Goal: Task Accomplishment & Management: Use online tool/utility

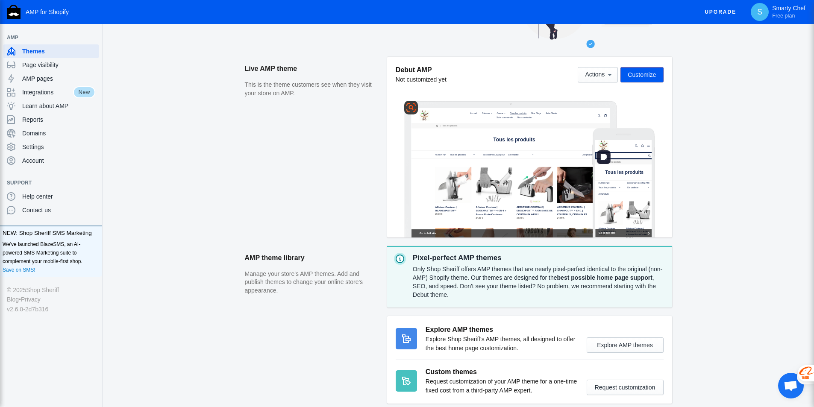
scroll to position [128, 0]
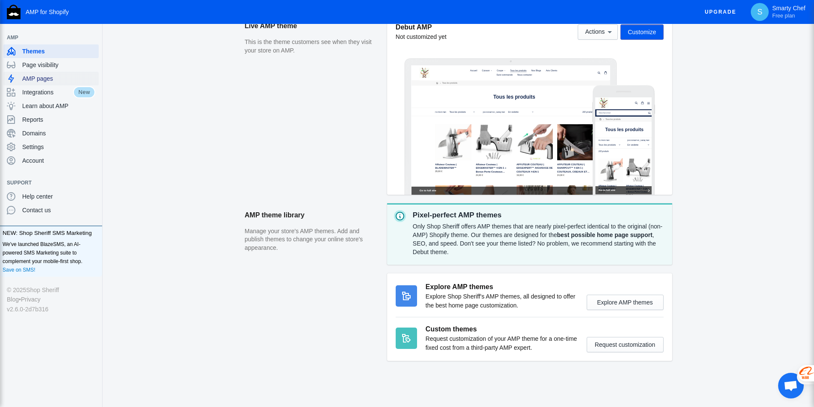
click at [44, 80] on span "AMP pages" at bounding box center [58, 78] width 73 height 9
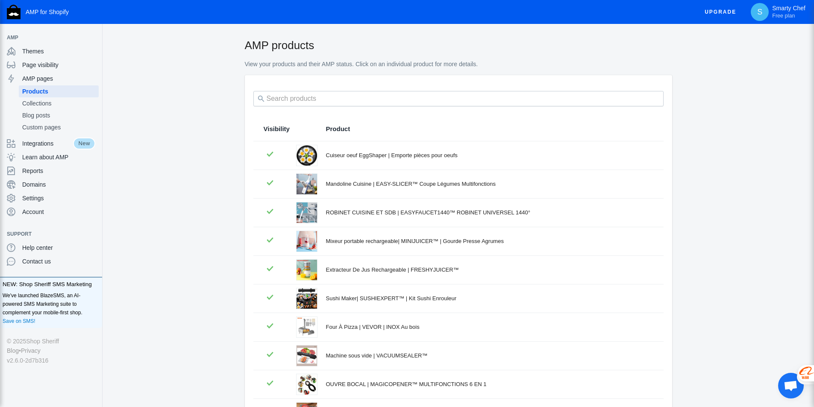
scroll to position [97, 0]
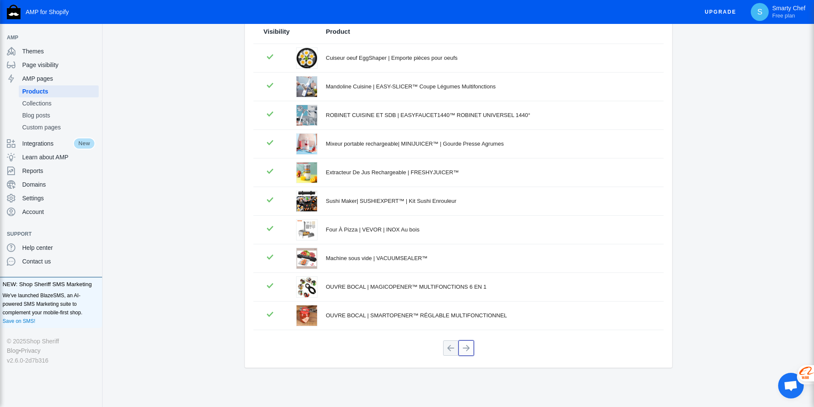
click at [468, 350] on button at bounding box center [465, 347] width 15 height 15
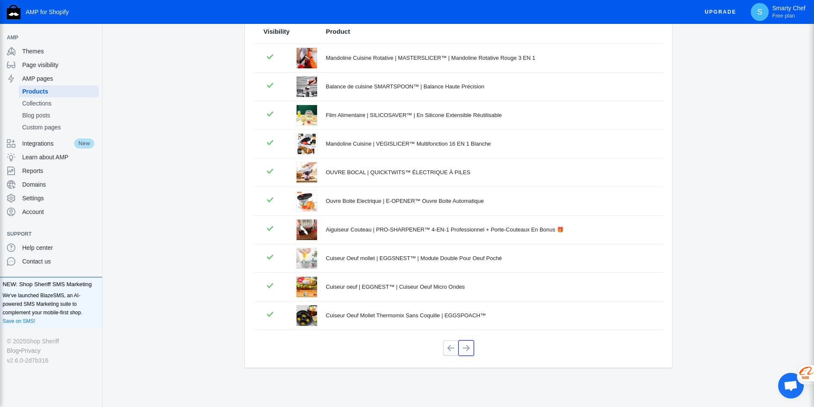
click at [468, 350] on button at bounding box center [465, 347] width 15 height 15
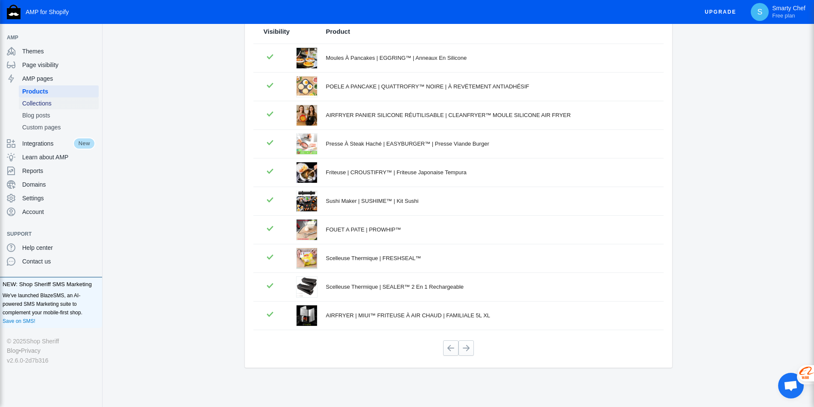
click at [28, 105] on span "Collections" at bounding box center [58, 103] width 73 height 9
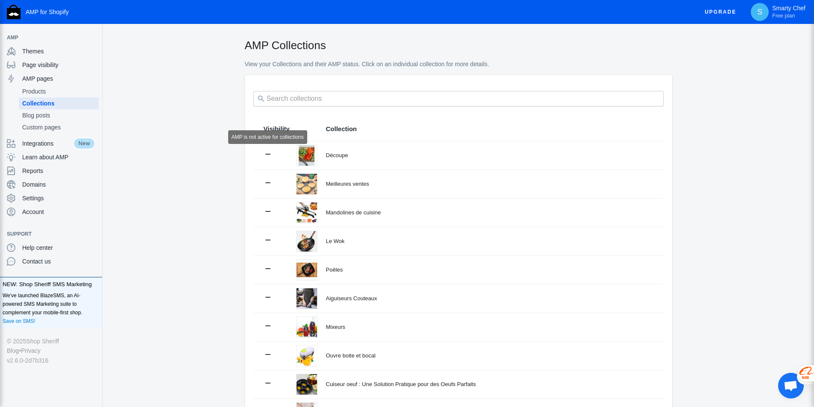
click at [271, 154] on icon at bounding box center [267, 154] width 9 height 9
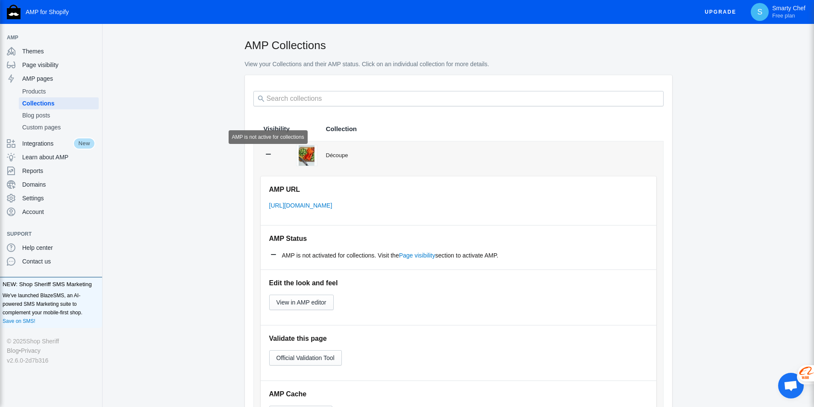
click at [272, 154] on icon at bounding box center [268, 154] width 9 height 9
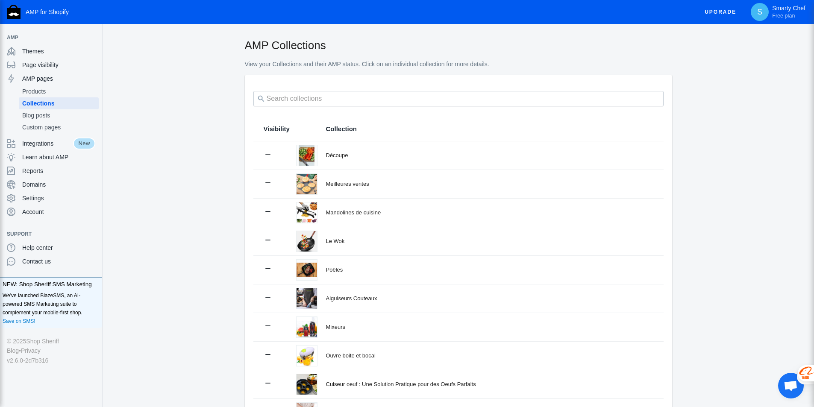
click at [319, 155] on td "Découpe" at bounding box center [490, 155] width 346 height 28
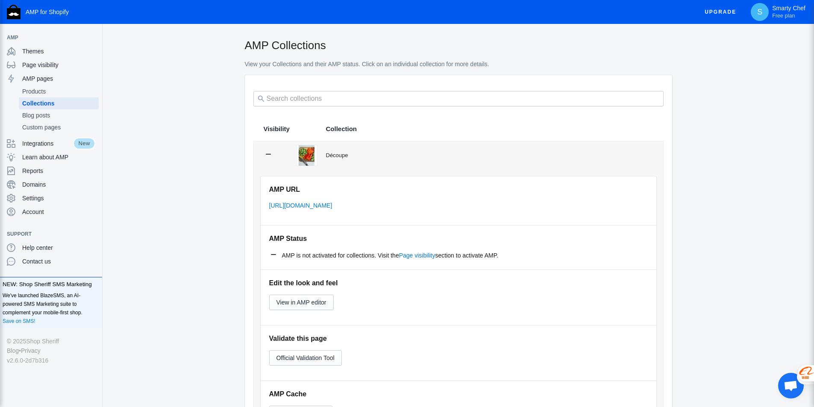
click at [319, 155] on td "Découpe" at bounding box center [490, 155] width 346 height 28
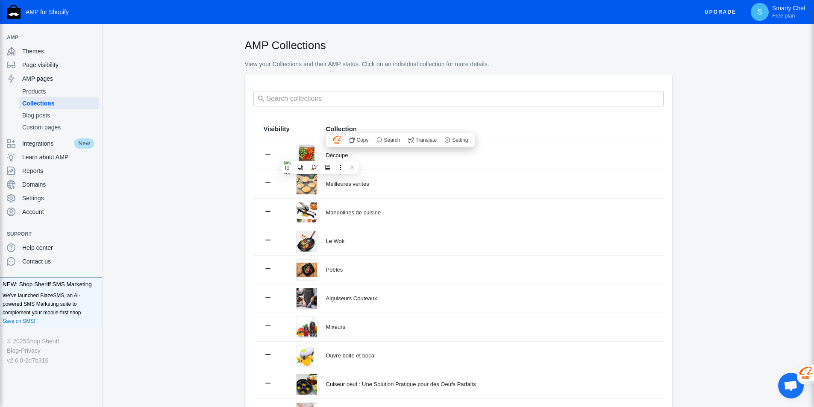
click at [214, 150] on div "AMP Collections View your Collections and their AMP status. Click on an individ…" at bounding box center [457, 271] width 711 height 467
click at [37, 143] on span "Integrations" at bounding box center [47, 143] width 51 height 9
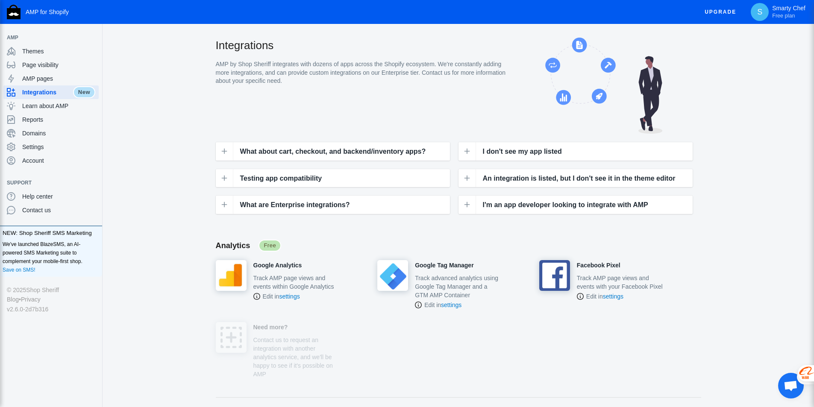
click at [271, 265] on h4 "Google Analytics" at bounding box center [277, 266] width 49 height 8
click at [32, 131] on span "Domains" at bounding box center [58, 133] width 73 height 9
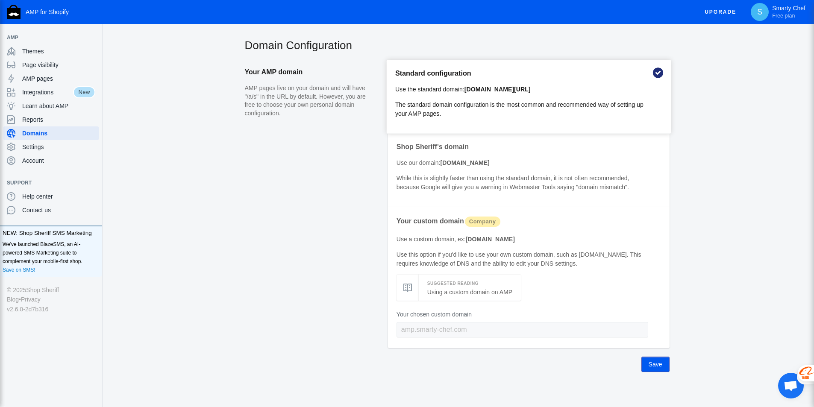
click at [655, 73] on use at bounding box center [657, 72] width 13 height 13
click at [470, 104] on p "The standard domain configuration is the most common and recommended way of set…" at bounding box center [522, 109] width 254 height 18
click at [536, 106] on p "The standard domain configuration is the most common and recommended way of set…" at bounding box center [522, 109] width 254 height 18
click at [488, 86] on b "[DOMAIN_NAME][URL]" at bounding box center [497, 89] width 66 height 7
click at [405, 109] on p "The standard domain configuration is the most common and recommended way of set…" at bounding box center [522, 109] width 254 height 18
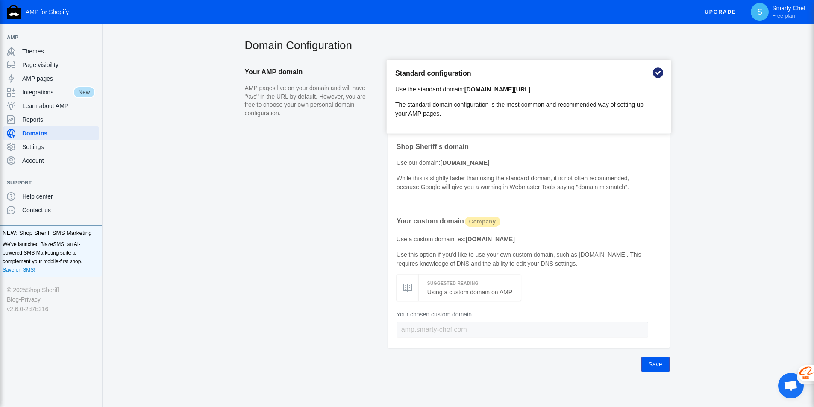
click at [317, 97] on p "AMP pages live on your domain and will have "/a/s" in the URL by default. Howev…" at bounding box center [311, 100] width 132 height 33
click at [660, 73] on use at bounding box center [657, 72] width 13 height 13
click at [506, 290] on link "Using a custom domain on AMP" at bounding box center [469, 292] width 85 height 7
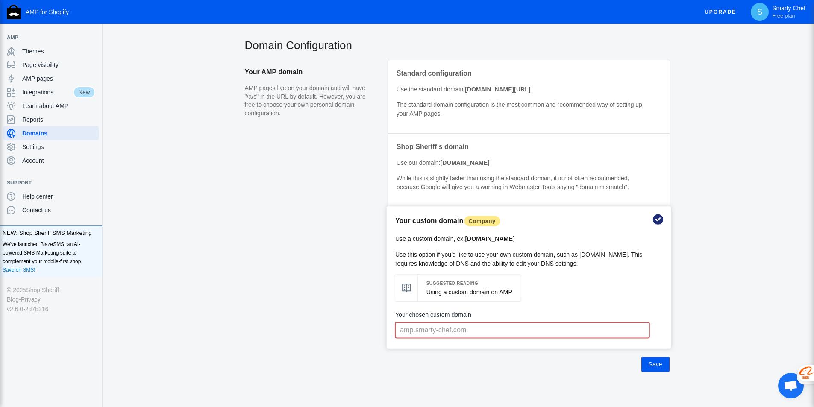
click at [310, 220] on aside "Your AMP domain AMP pages live on your domain and will have "/a/s" in the URL b…" at bounding box center [315, 216] width 141 height 312
click at [694, 151] on div "Domain Configuration Your AMP domain AMP pages live on your domain and will hav…" at bounding box center [457, 225] width 711 height 374
click at [652, 361] on span "Save" at bounding box center [655, 364] width 14 height 7
click at [653, 363] on span "Save" at bounding box center [655, 364] width 14 height 7
click at [262, 114] on p "AMP pages live on your domain and will have "/a/s" in the URL by default. Howev…" at bounding box center [311, 100] width 132 height 33
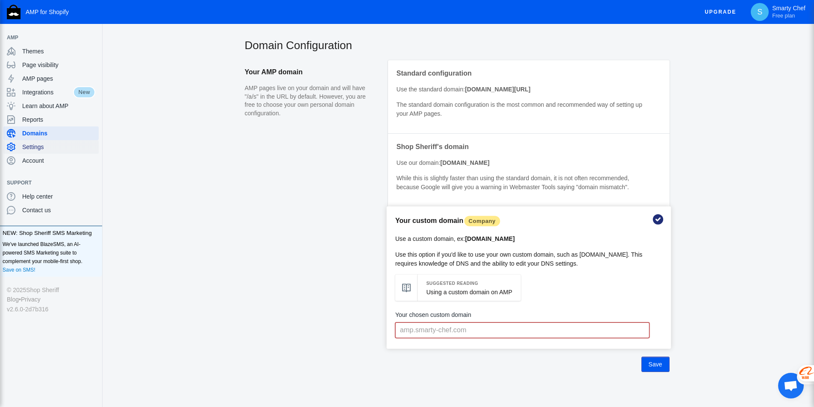
click at [31, 148] on span "Settings" at bounding box center [58, 147] width 73 height 9
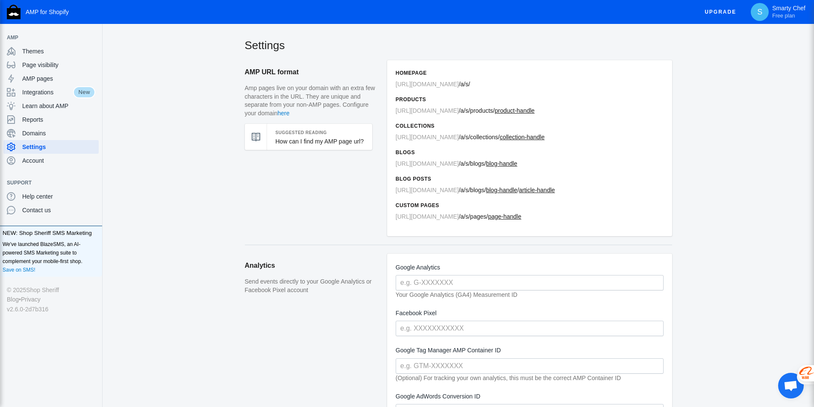
drag, startPoint x: 467, startPoint y: 83, endPoint x: 482, endPoint y: 82, distance: 15.0
click at [467, 83] on span "a/s/" at bounding box center [465, 84] width 10 height 7
click at [417, 87] on span "[URL][DOMAIN_NAME]" at bounding box center [426, 84] width 63 height 7
drag, startPoint x: 398, startPoint y: 86, endPoint x: 488, endPoint y: 79, distance: 90.3
click at [488, 79] on div "Homepage [URL][DOMAIN_NAME] / a/s/ Products [URL][DOMAIN_NAME] / a/s /products/…" at bounding box center [529, 148] width 285 height 176
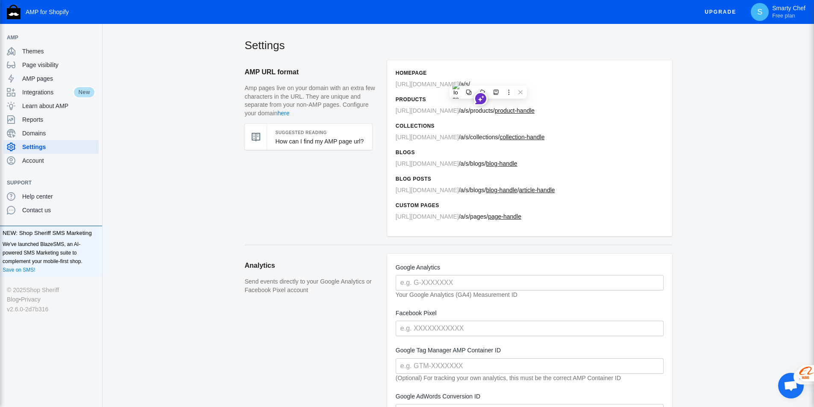
click at [415, 44] on h2 "Settings" at bounding box center [458, 45] width 427 height 15
drag, startPoint x: 393, startPoint y: 84, endPoint x: 482, endPoint y: 84, distance: 88.8
click at [482, 84] on div "Homepage [URL][DOMAIN_NAME] / a/s/ Products [URL][DOMAIN_NAME] / a/s /products/…" at bounding box center [529, 148] width 285 height 176
copy span "[URL][DOMAIN_NAME] / a/s/"
click at [35, 135] on span "Domains" at bounding box center [58, 133] width 73 height 9
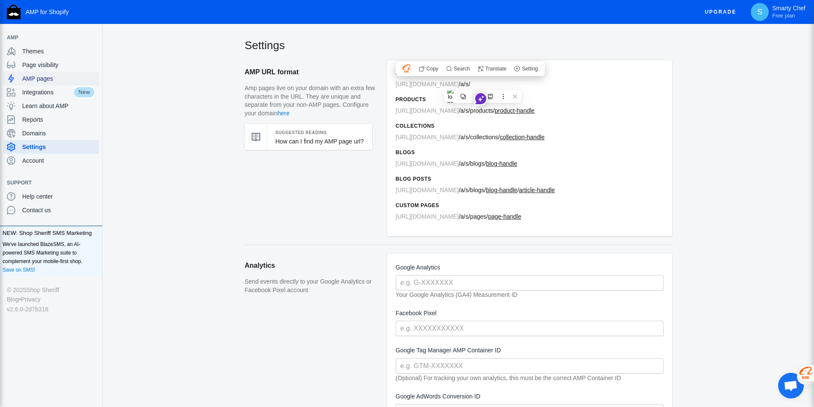
click at [45, 79] on span "AMP pages" at bounding box center [58, 78] width 73 height 9
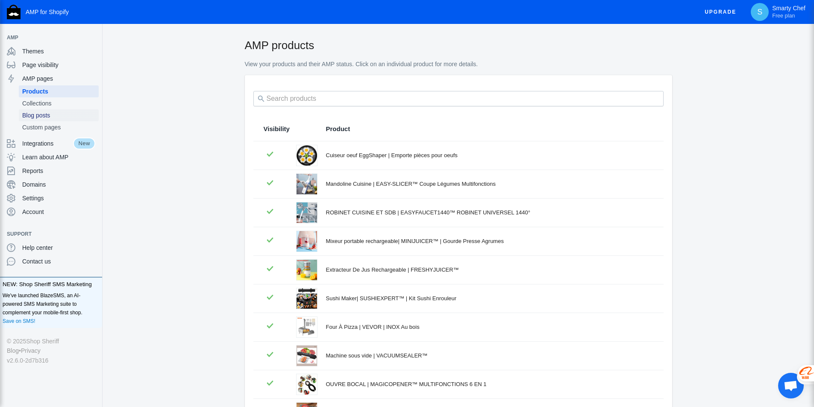
click at [43, 114] on span "Blog posts" at bounding box center [58, 115] width 73 height 9
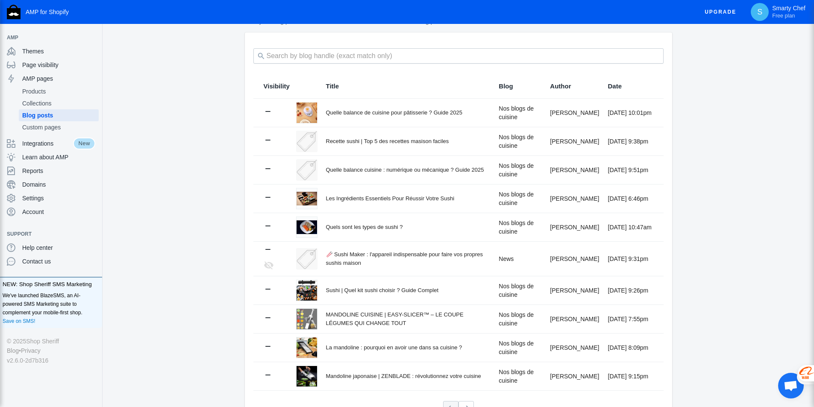
scroll to position [103, 0]
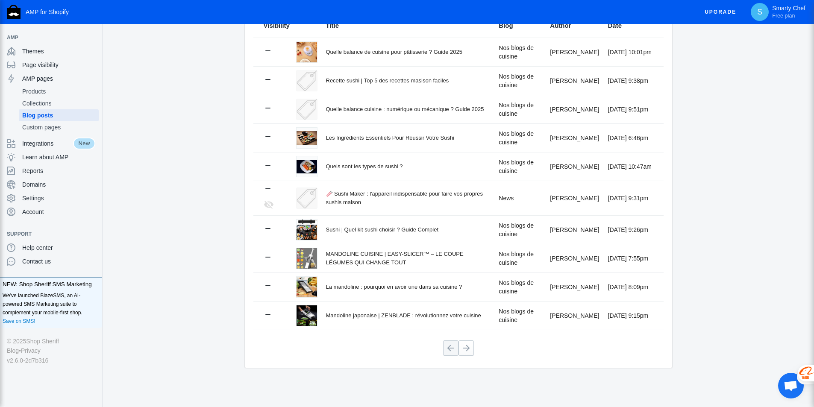
click at [326, 231] on div "Sushi | Quel kit sushi choisir ? Guide Complet" at bounding box center [408, 229] width 164 height 9
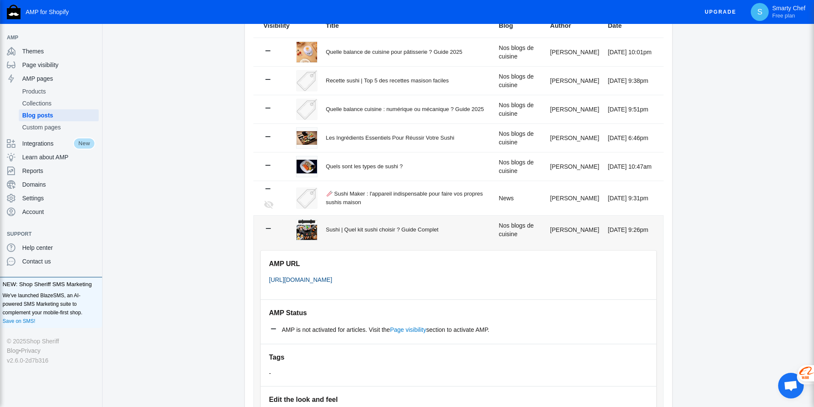
click at [332, 279] on link "[URL][DOMAIN_NAME]" at bounding box center [300, 279] width 63 height 7
click at [41, 92] on span "Products" at bounding box center [58, 91] width 73 height 9
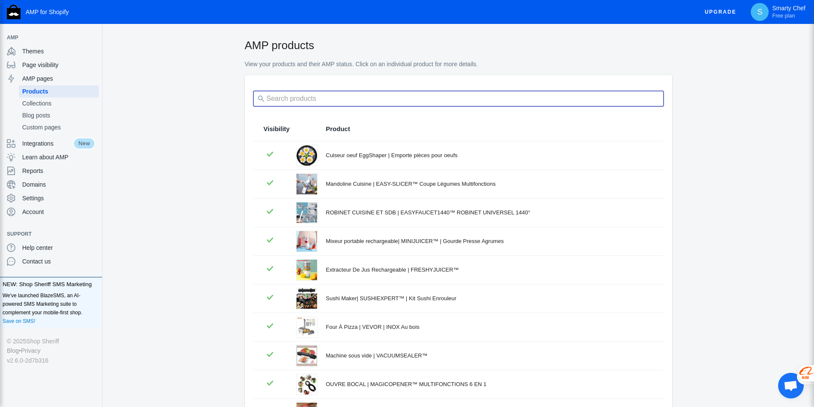
click at [283, 100] on input "search" at bounding box center [458, 98] width 410 height 15
type input "vegislicer"
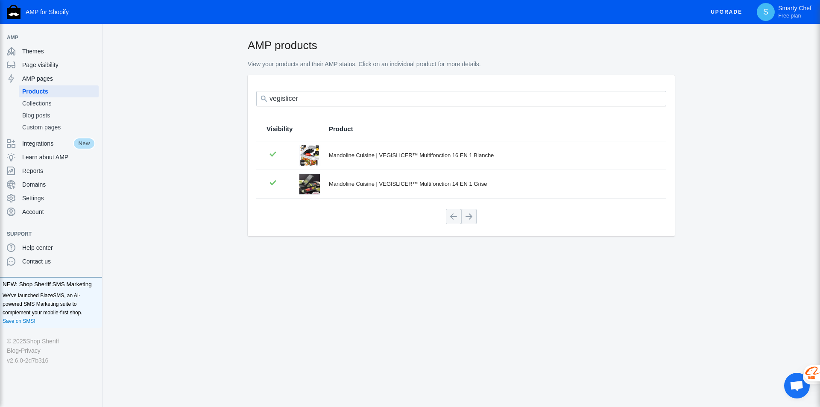
click at [374, 158] on div "Mandoline Cuisine | VEGISLICER™ Multifonction 16 EN 1 Blanche" at bounding box center [492, 155] width 327 height 9
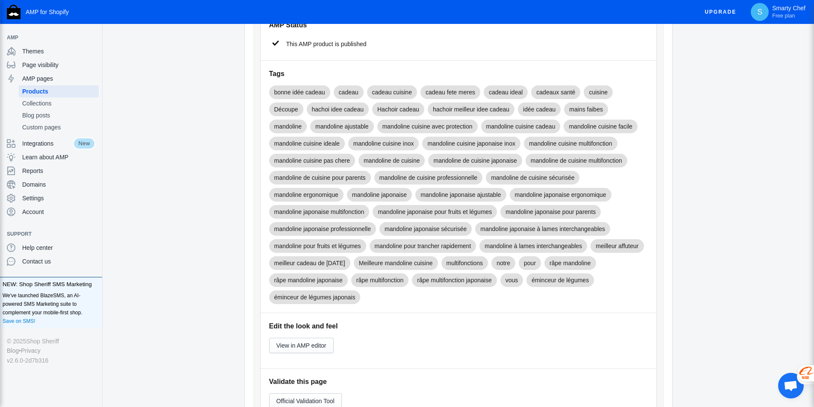
scroll to position [256, 0]
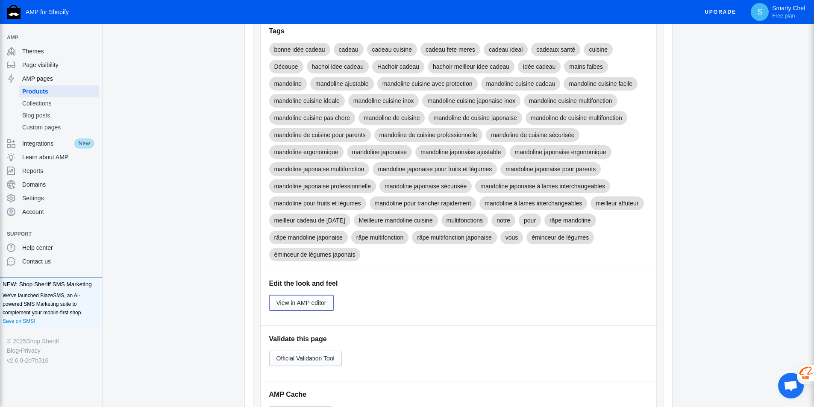
click at [313, 301] on span "View in AMP editor" at bounding box center [301, 302] width 50 height 7
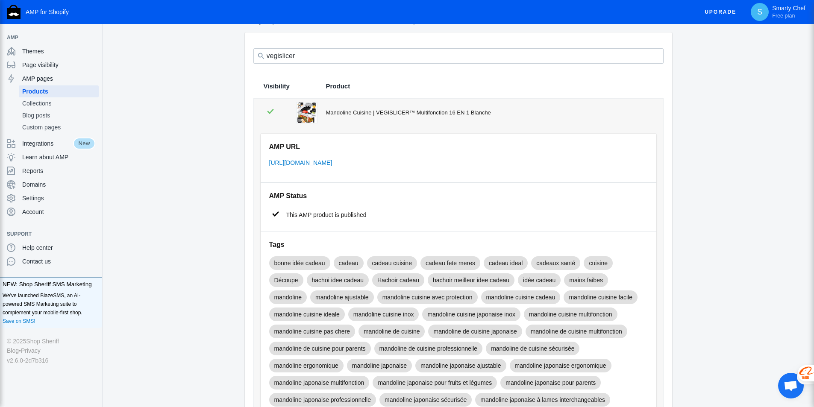
scroll to position [0, 0]
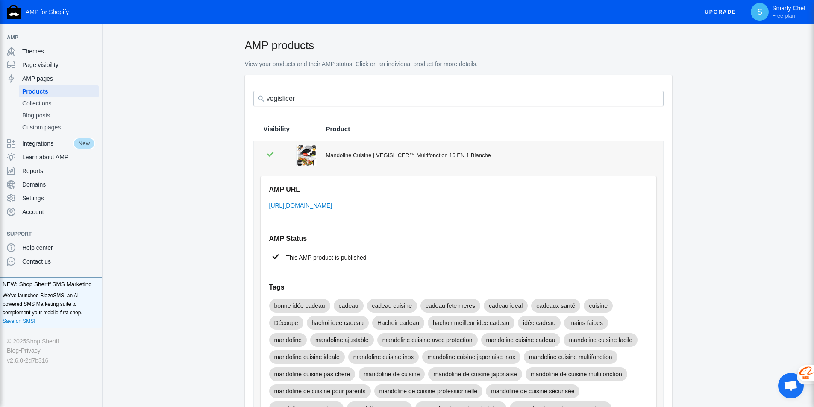
click at [367, 157] on div "Mandoline Cuisine | VEGISLICER™ Multifonction 16 EN 1 Blanche" at bounding box center [489, 155] width 327 height 9
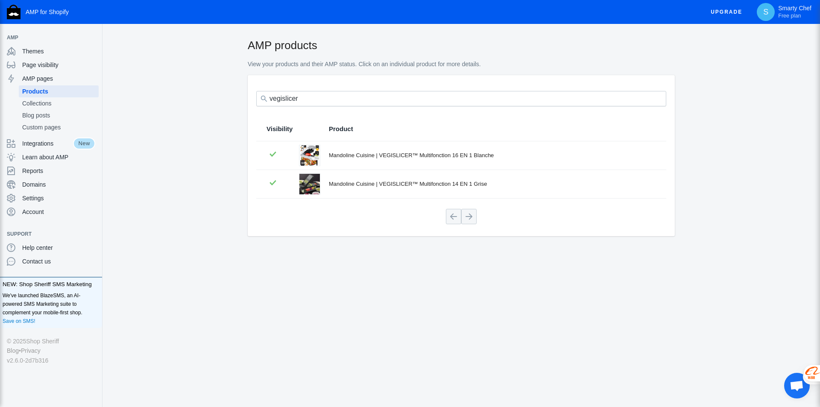
click at [367, 157] on div "Mandoline Cuisine | VEGISLICER™ Multifonction 16 EN 1 Blanche" at bounding box center [492, 155] width 327 height 9
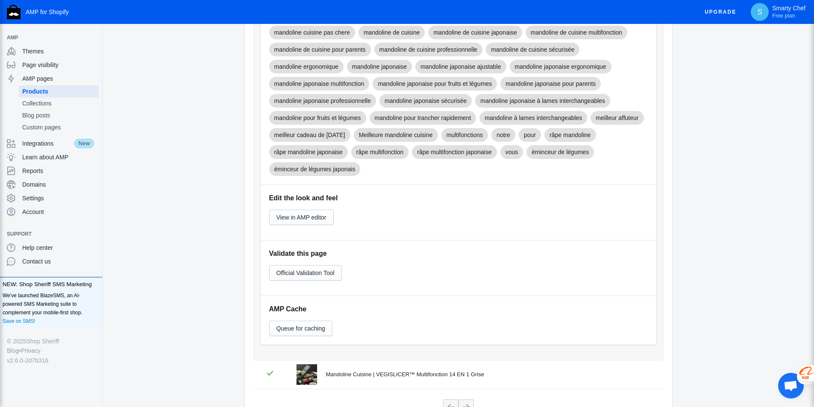
scroll to position [401, 0]
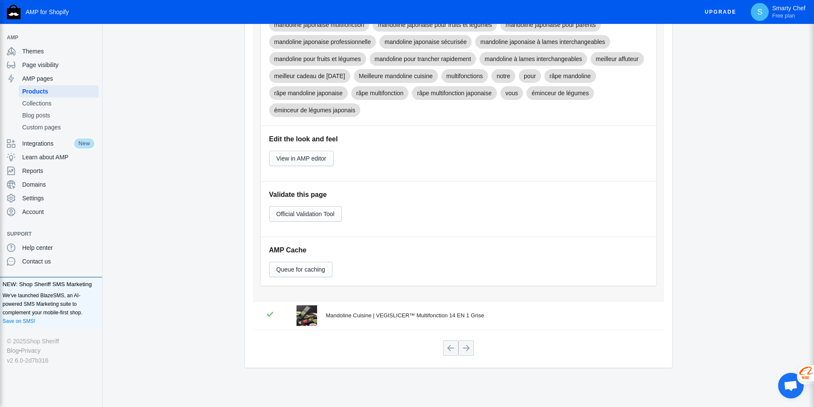
click at [347, 318] on div "Mandoline Cuisine | VEGISLICER™ Multifonction 14 EN 1 Grise" at bounding box center [489, 315] width 327 height 9
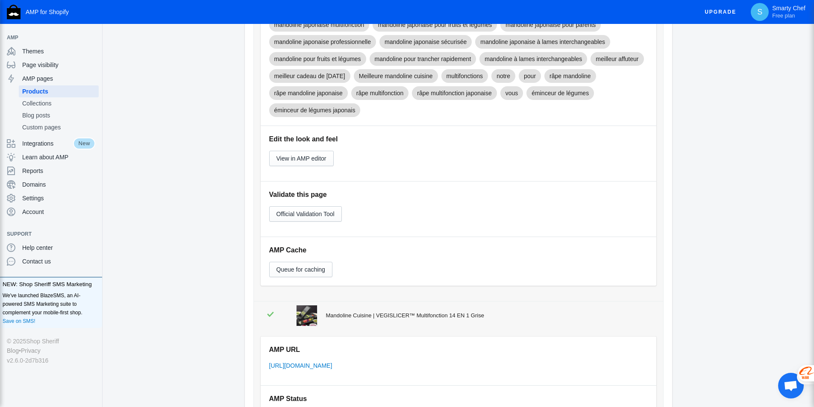
scroll to position [383, 0]
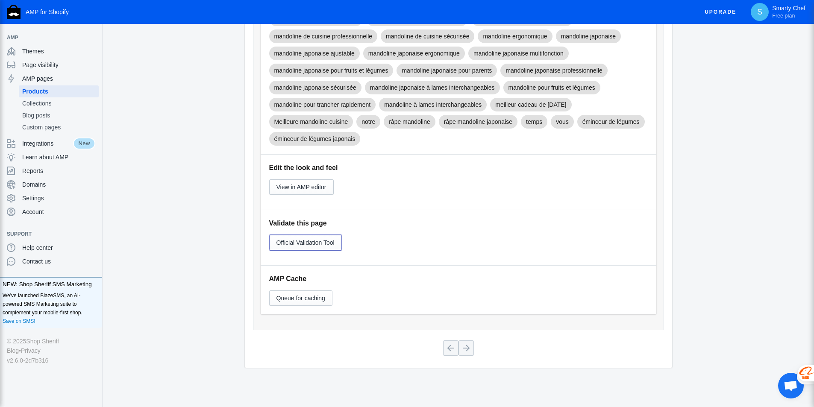
click at [292, 244] on span "Official Validation Tool" at bounding box center [305, 242] width 58 height 7
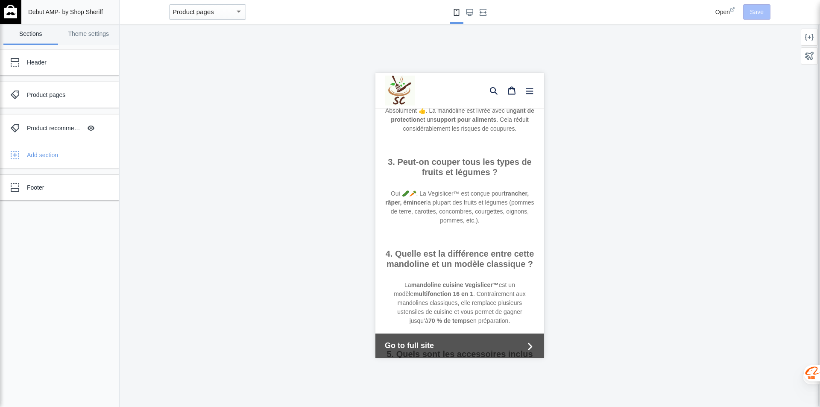
scroll to position [2326, 0]
